Goal: Navigation & Orientation: Find specific page/section

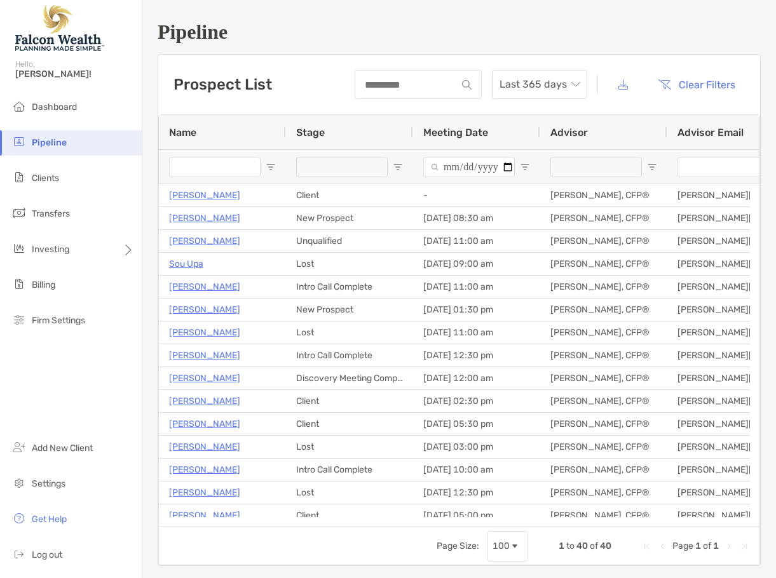
scroll to position [74, 0]
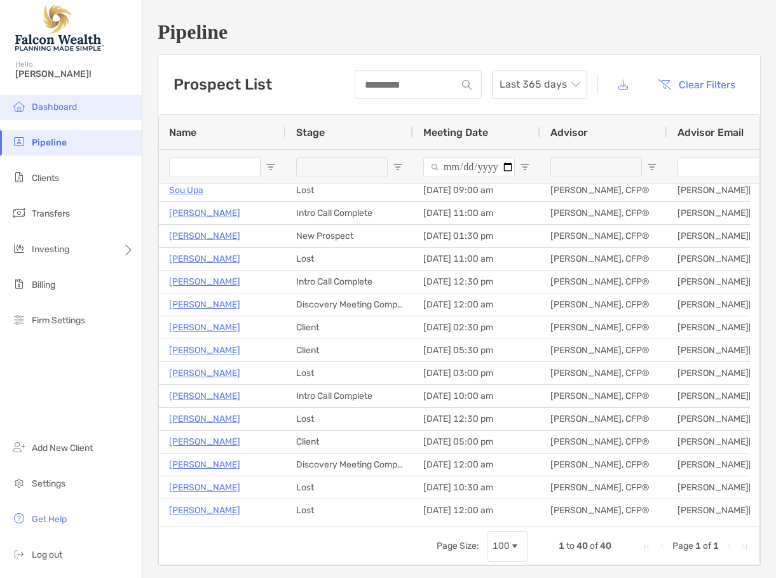
click at [38, 113] on li "Dashboard" at bounding box center [71, 107] width 142 height 25
